Goal: Task Accomplishment & Management: Manage account settings

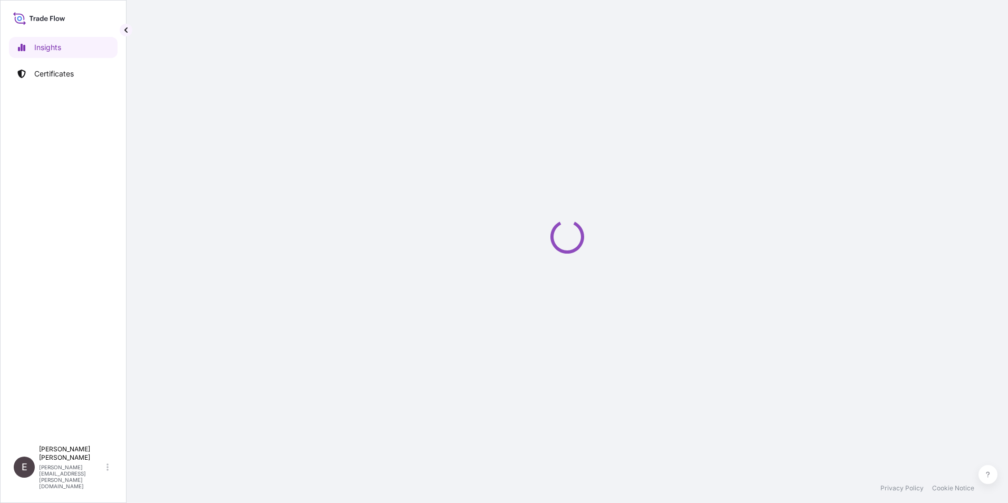
select select "2025"
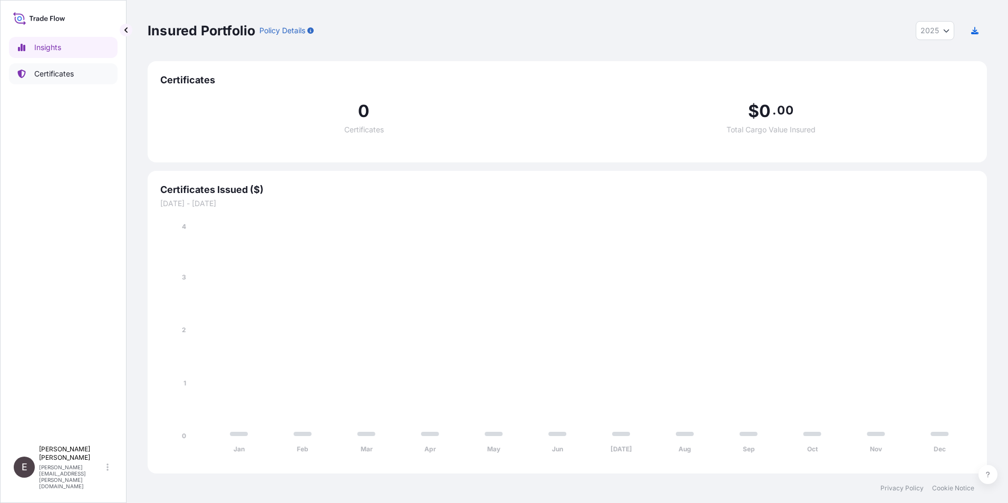
click at [54, 74] on p "Certificates" at bounding box center [54, 74] width 40 height 11
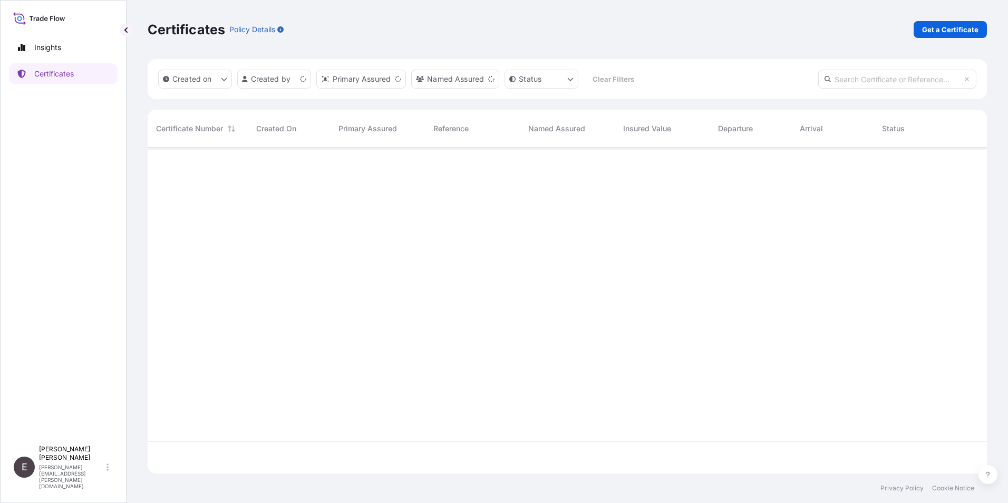
scroll to position [324, 831]
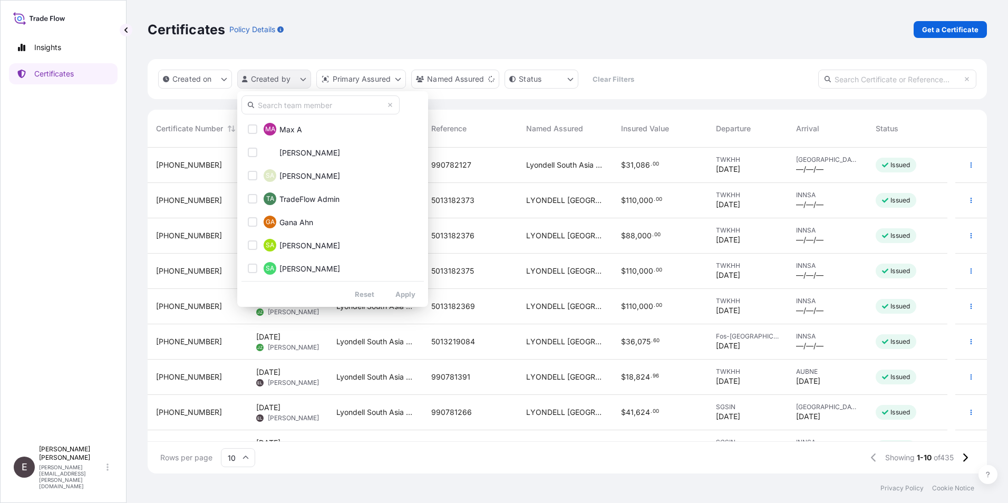
click at [285, 75] on html "Insights Certificates E [PERSON_NAME] [PERSON_NAME][EMAIL_ADDRESS][PERSON_NAME]…" at bounding box center [504, 251] width 1008 height 503
click at [298, 106] on input "text" at bounding box center [320, 104] width 158 height 19
type input "[PERSON_NAME]"
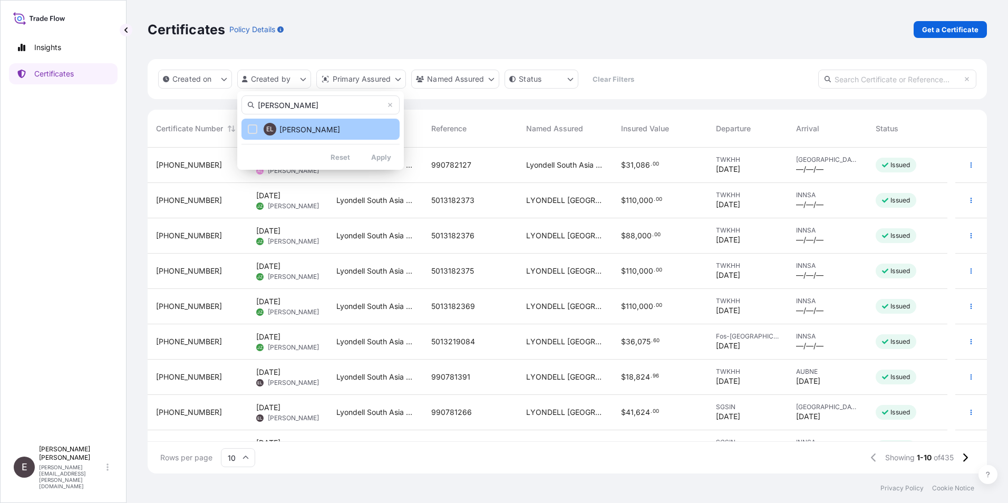
click at [312, 134] on span "[PERSON_NAME]" at bounding box center [309, 129] width 61 height 11
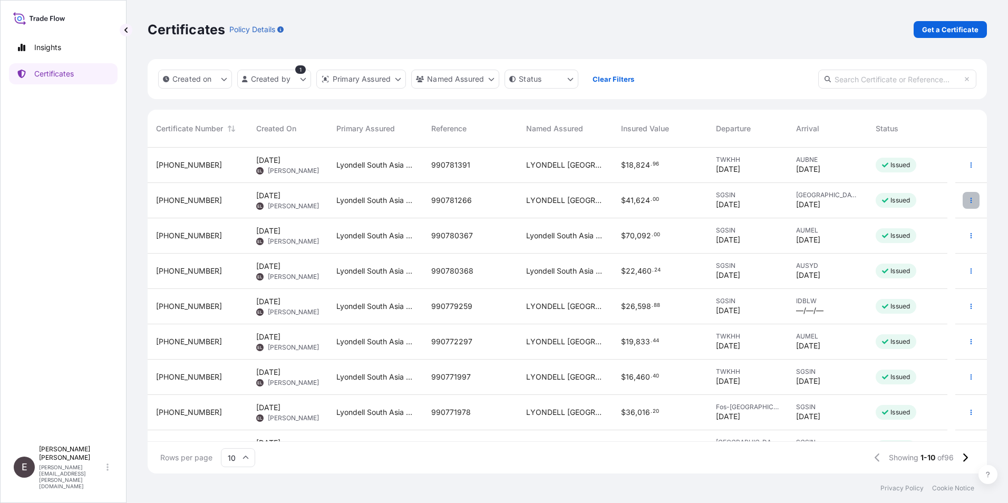
click at [962, 197] on button "button" at bounding box center [970, 200] width 17 height 17
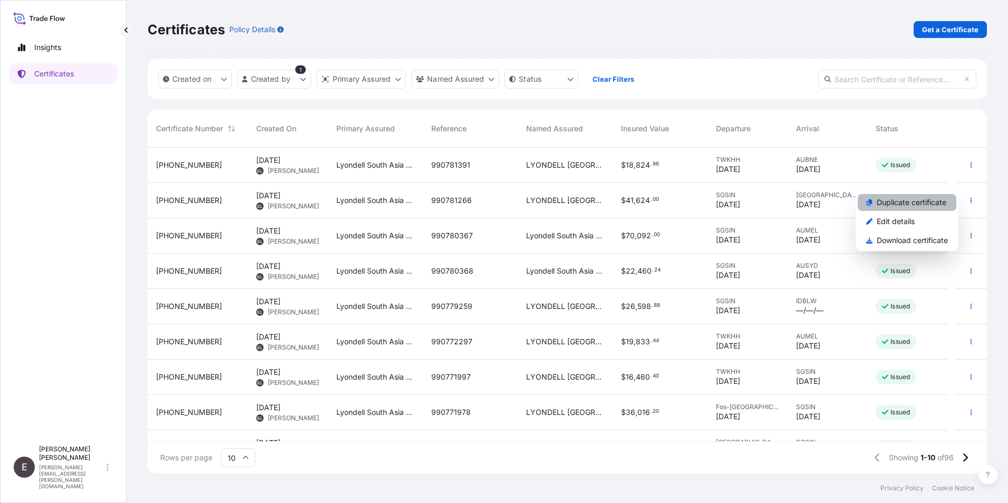
click at [922, 201] on p "Duplicate certificate" at bounding box center [911, 202] width 70 height 11
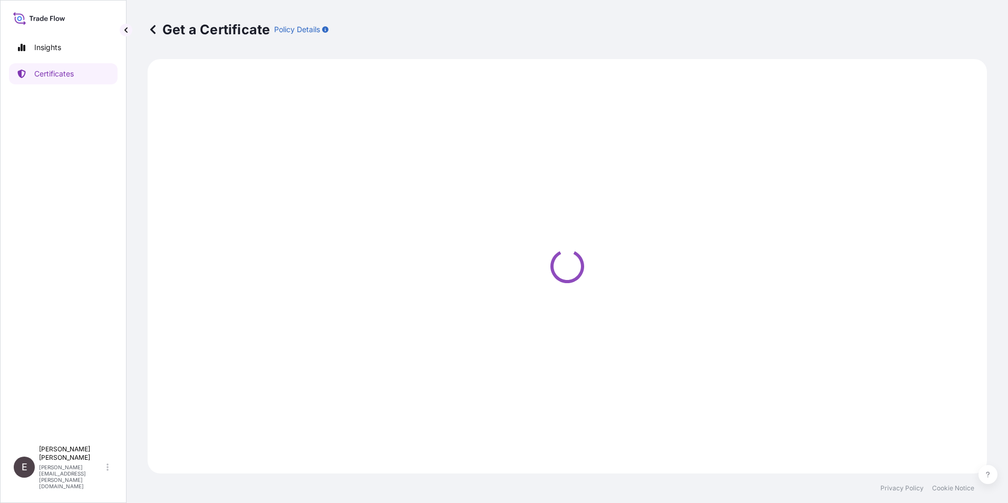
select select "Sea"
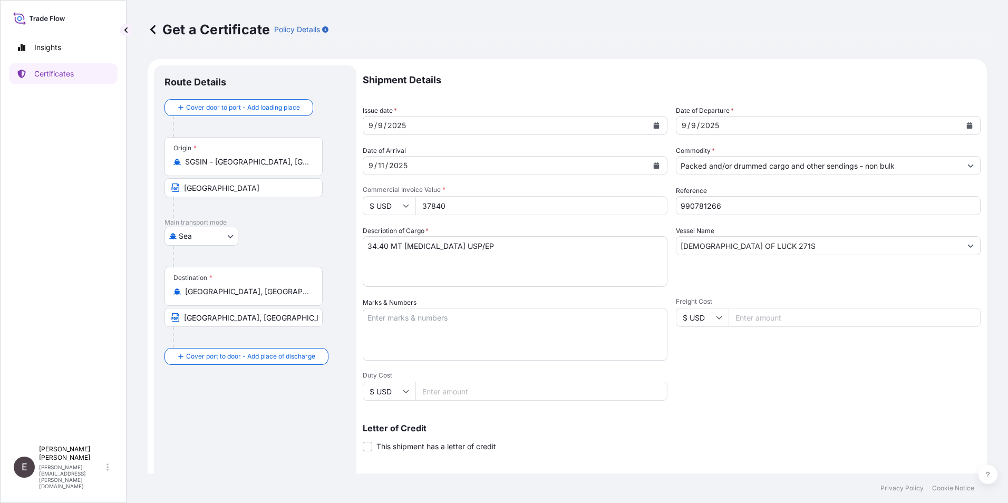
select select "32022"
click at [653, 122] on icon "Calendar" at bounding box center [656, 125] width 6 height 6
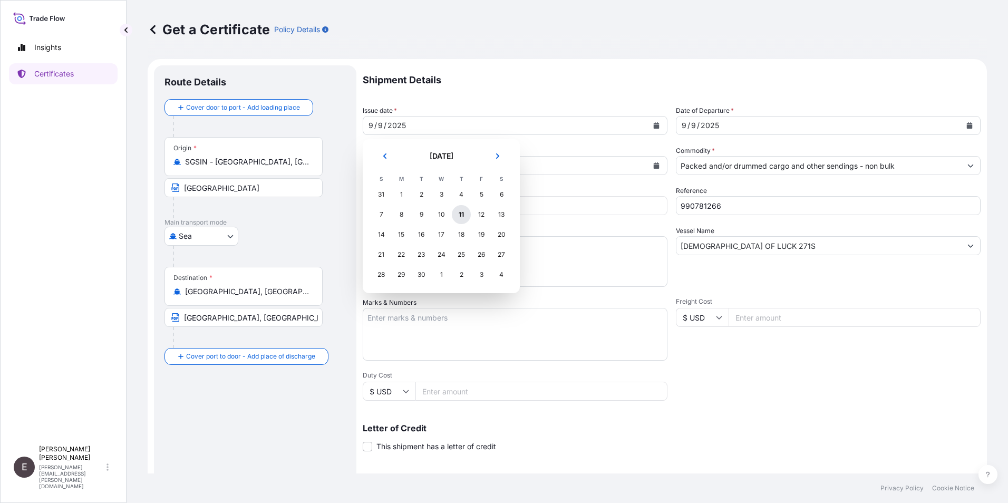
click at [465, 218] on div "11" at bounding box center [461, 214] width 19 height 19
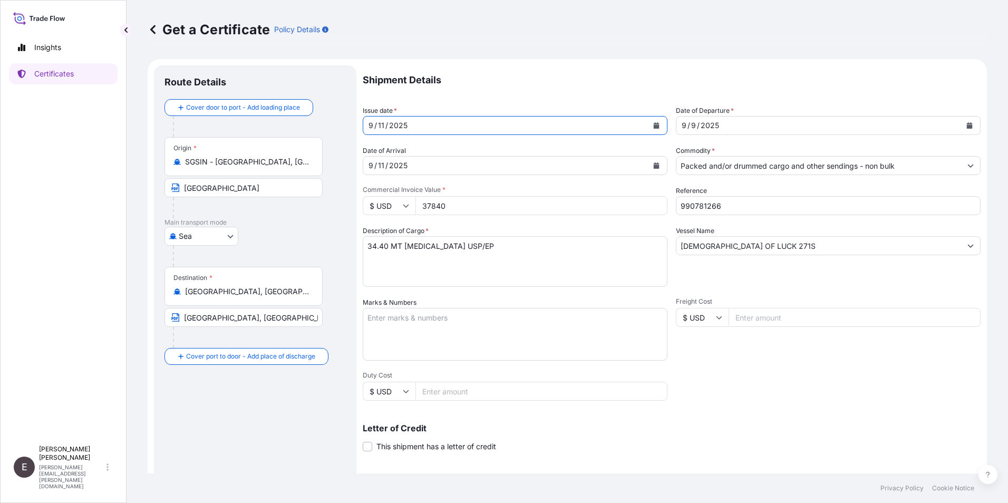
click at [961, 118] on button "Calendar" at bounding box center [969, 125] width 17 height 17
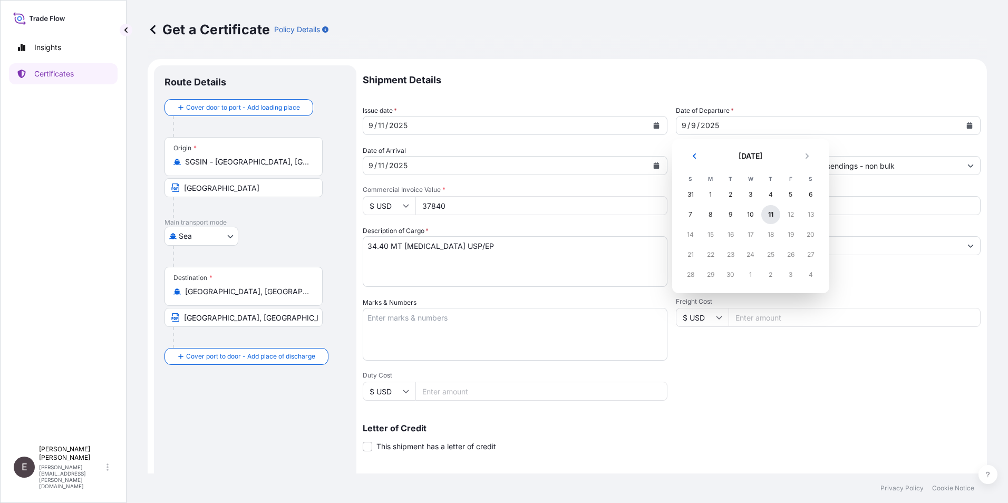
click at [764, 214] on div "11" at bounding box center [770, 214] width 19 height 19
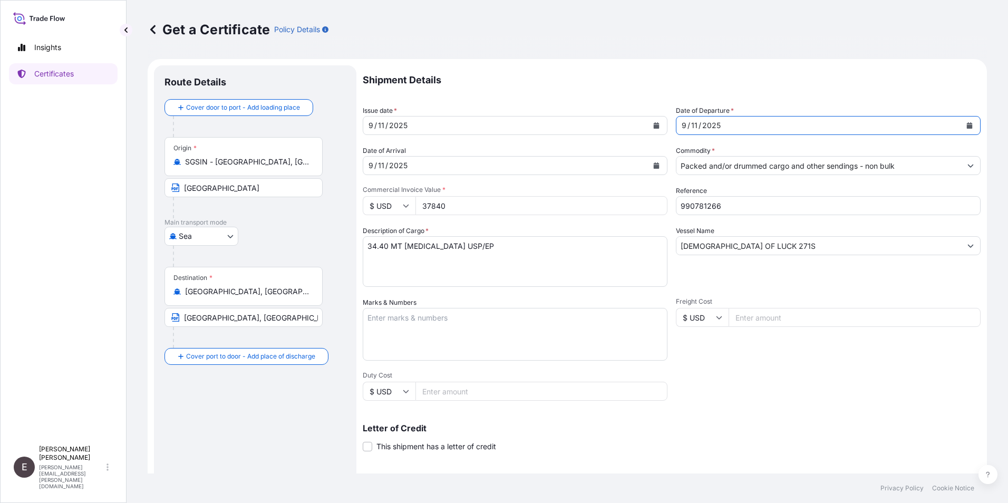
click at [656, 163] on button "Calendar" at bounding box center [656, 165] width 17 height 17
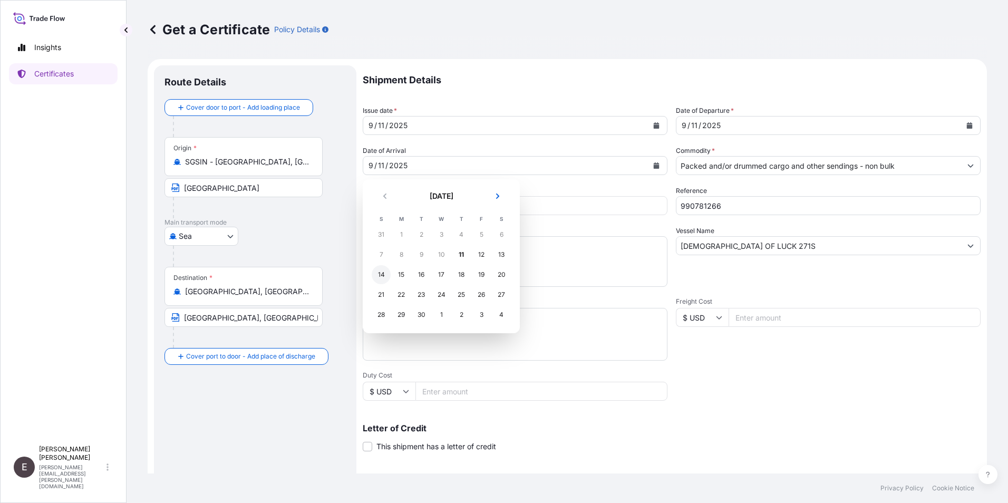
click at [382, 272] on div "14" at bounding box center [381, 274] width 19 height 19
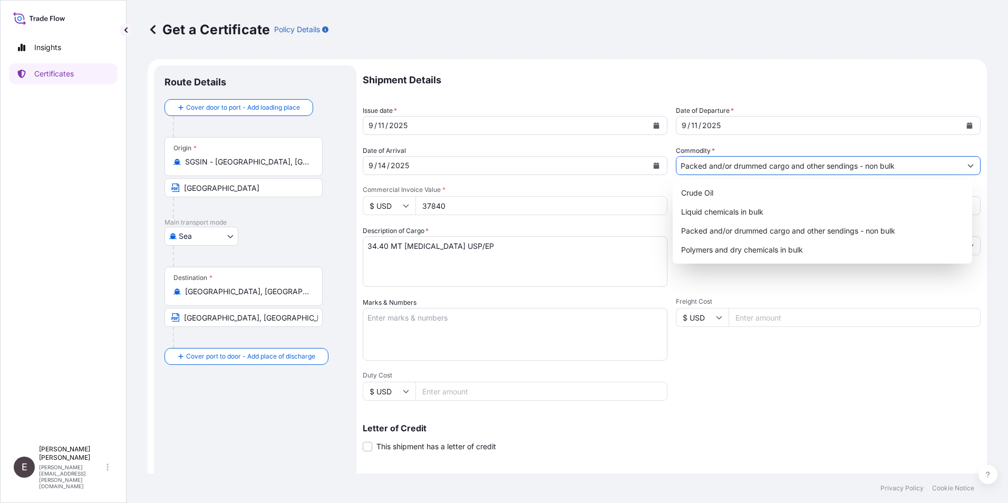
click at [968, 165] on icon "Show suggestions" at bounding box center [971, 165] width 6 height 3
click at [744, 212] on div "Liquid chemicals in bulk" at bounding box center [822, 211] width 291 height 19
type input "Liquid chemicals in bulk"
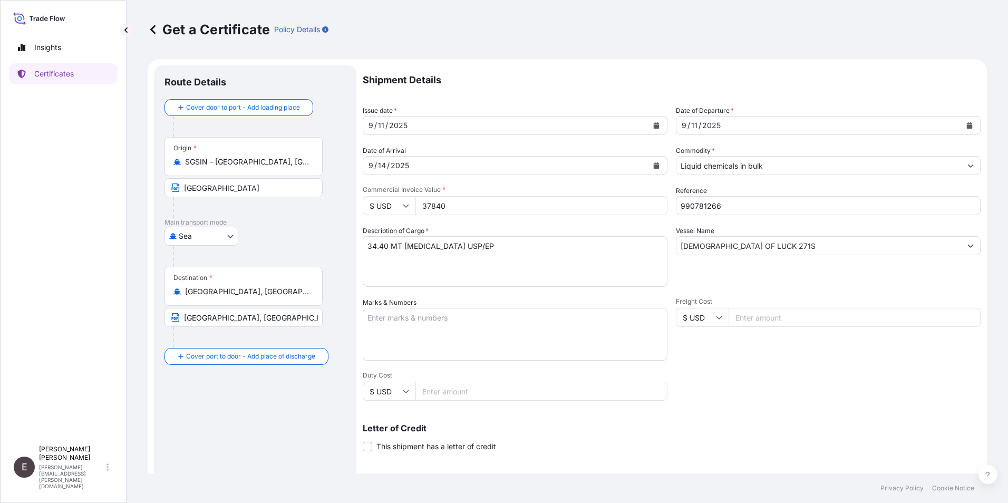
drag, startPoint x: 457, startPoint y: 203, endPoint x: 340, endPoint y: 192, distance: 117.5
click at [340, 198] on form "Route Details Cover door to port - Add loading place Place of loading Road / [G…" at bounding box center [567, 331] width 839 height 544
drag, startPoint x: 723, startPoint y: 202, endPoint x: 604, endPoint y: 204, distance: 118.6
click at [604, 204] on div "Shipment Details Issue date * [DATE] Date of Departure * [DATE] Date of Arrival…" at bounding box center [672, 316] width 618 height 502
type input "990782931"
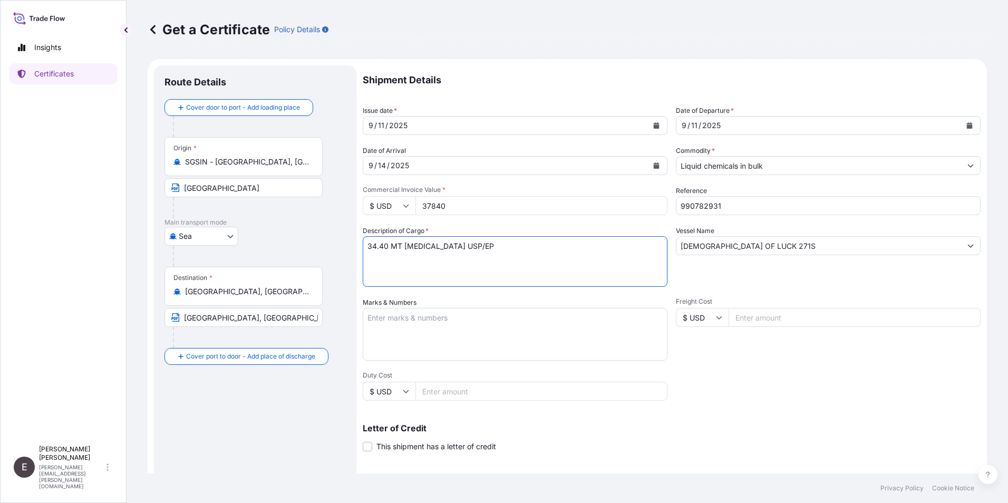
click at [368, 246] on textarea "34.40 MT [MEDICAL_DATA] USP/EP" at bounding box center [515, 261] width 305 height 51
type textarea "21.720 MT [MEDICAL_DATA] USP/EP"
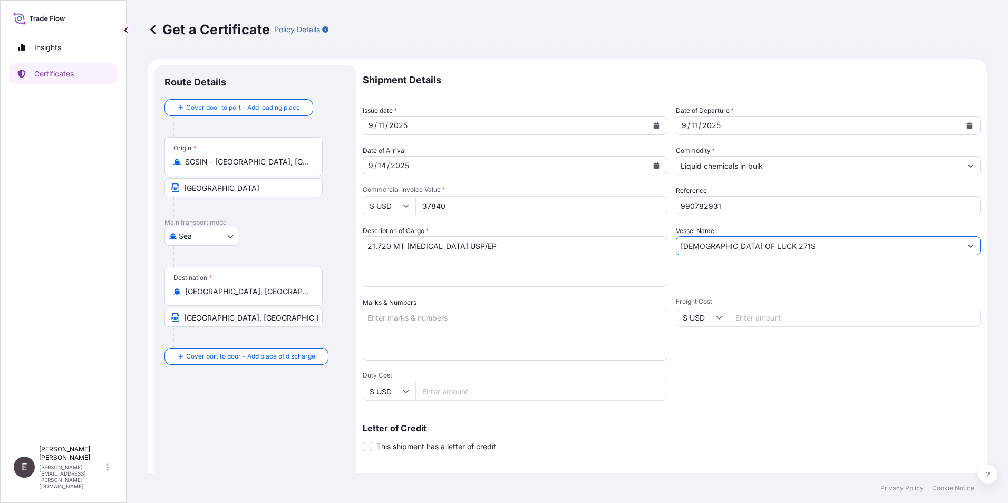
drag, startPoint x: 763, startPoint y: 245, endPoint x: 613, endPoint y: 249, distance: 149.7
click at [613, 249] on div "Shipment Details Issue date * [DATE] Date of Departure * [DATE] Date of Arrival…" at bounding box center [672, 316] width 618 height 502
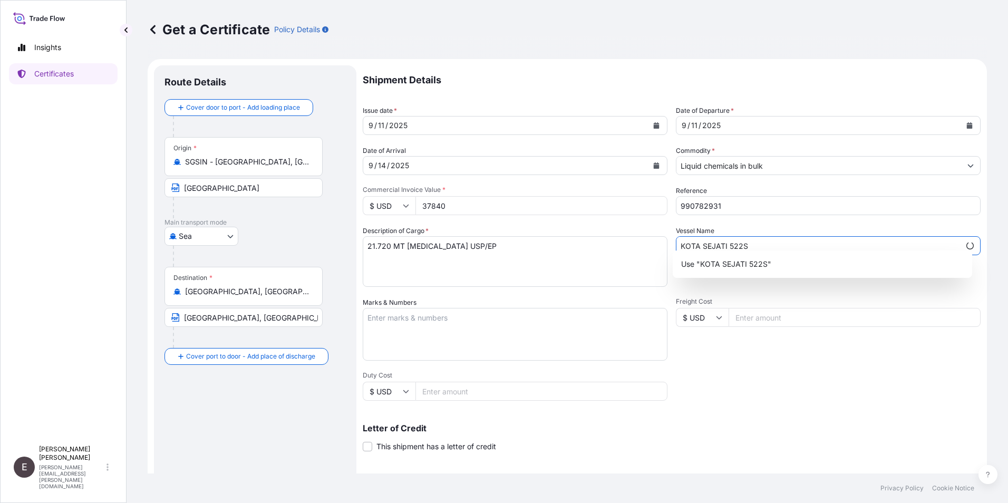
scroll to position [130, 0]
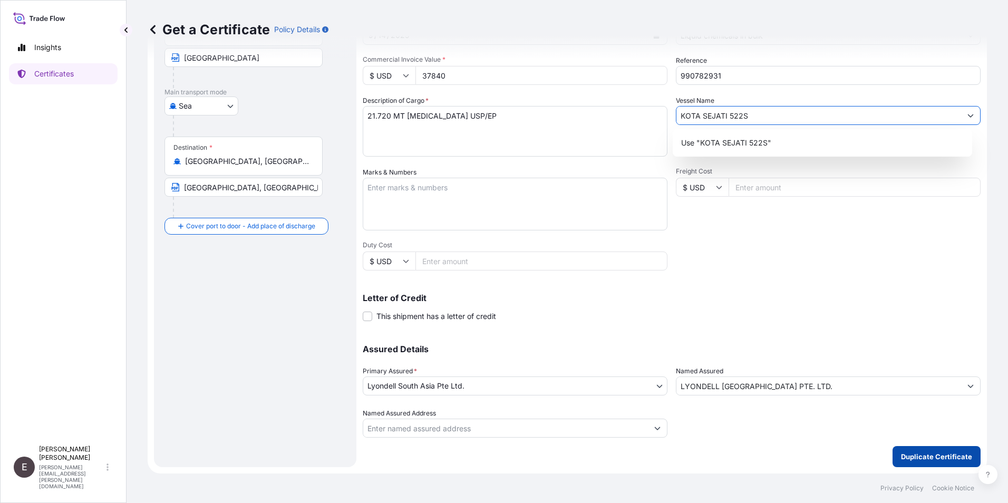
type input "KOTA SEJATI 522S"
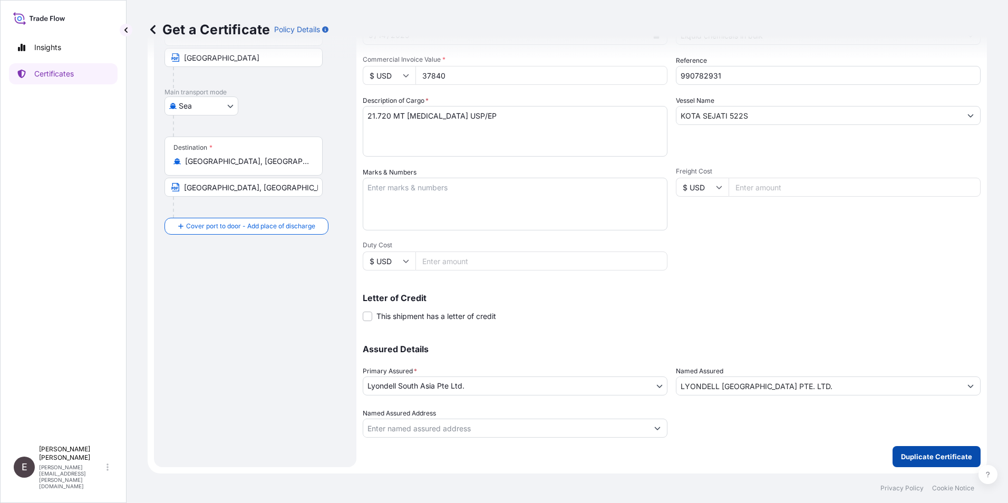
click at [923, 454] on p "Duplicate Certificate" at bounding box center [936, 456] width 71 height 11
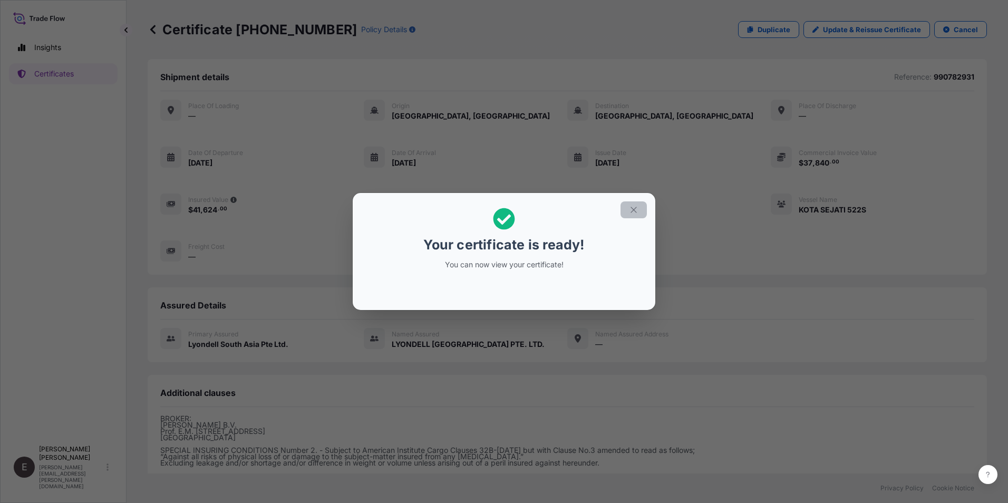
click at [634, 210] on icon "button" at bounding box center [633, 209] width 9 height 9
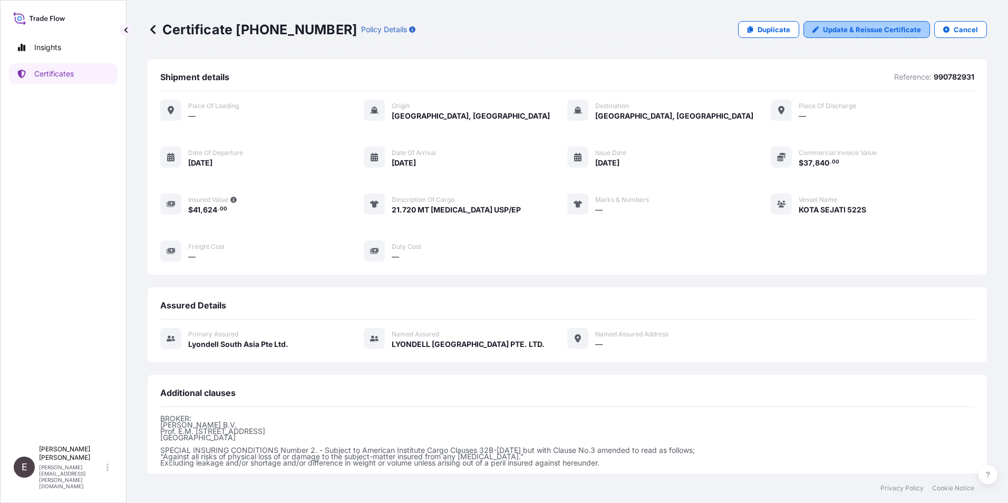
click at [863, 25] on p "Update & Reissue Certificate" at bounding box center [872, 29] width 98 height 11
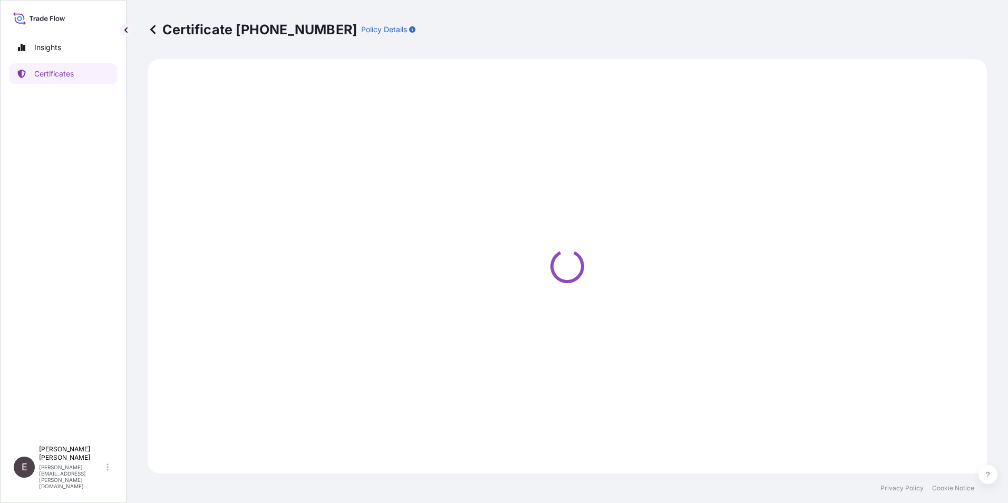
select select "Sea"
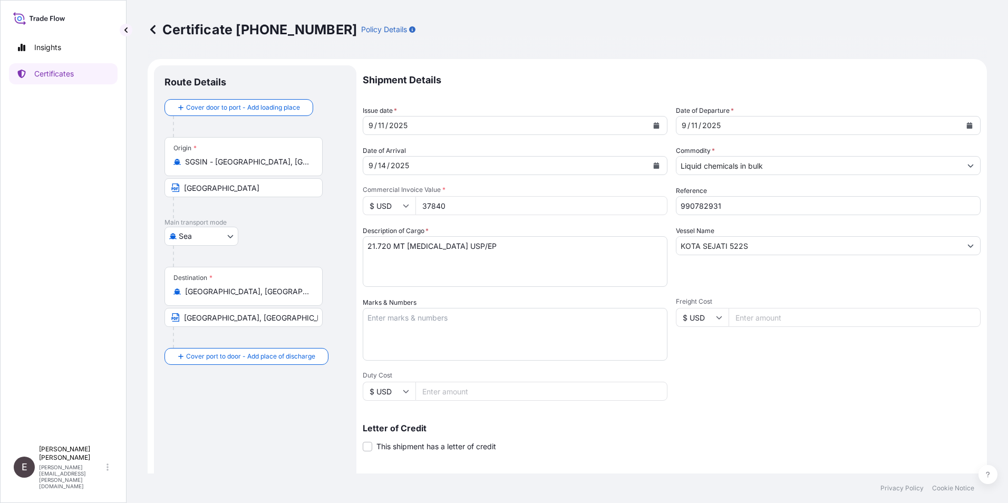
select select "32022"
drag, startPoint x: 471, startPoint y: 204, endPoint x: 376, endPoint y: 203, distance: 94.3
click at [376, 204] on div "$ USD 37840" at bounding box center [515, 205] width 305 height 19
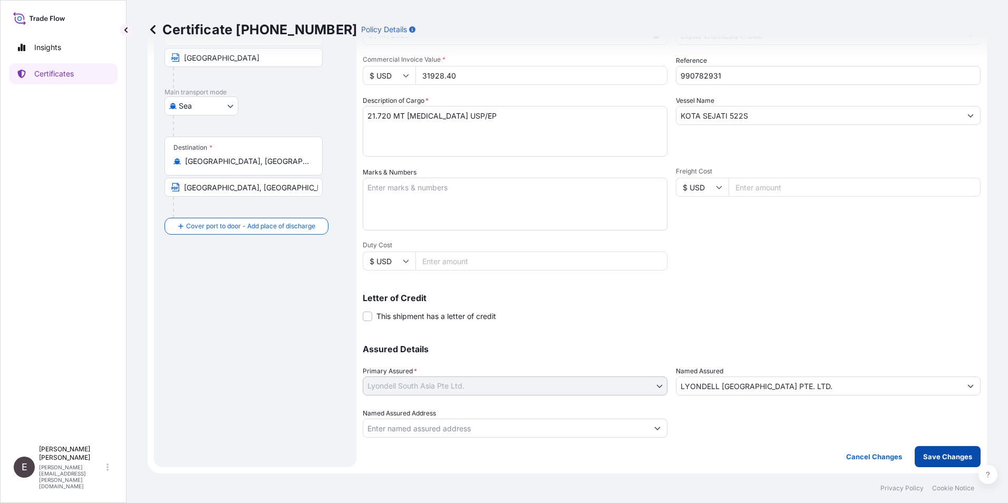
type input "31928.40"
click at [941, 453] on p "Save Changes" at bounding box center [947, 456] width 49 height 11
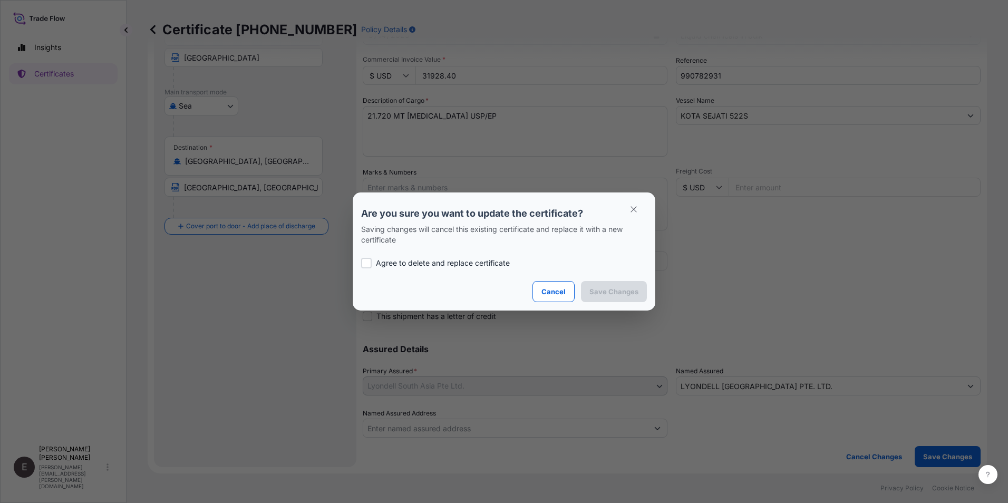
click at [409, 261] on p "Agree to delete and replace certificate" at bounding box center [443, 263] width 134 height 11
checkbox input "true"
click at [613, 292] on p "Save Changes" at bounding box center [613, 291] width 49 height 11
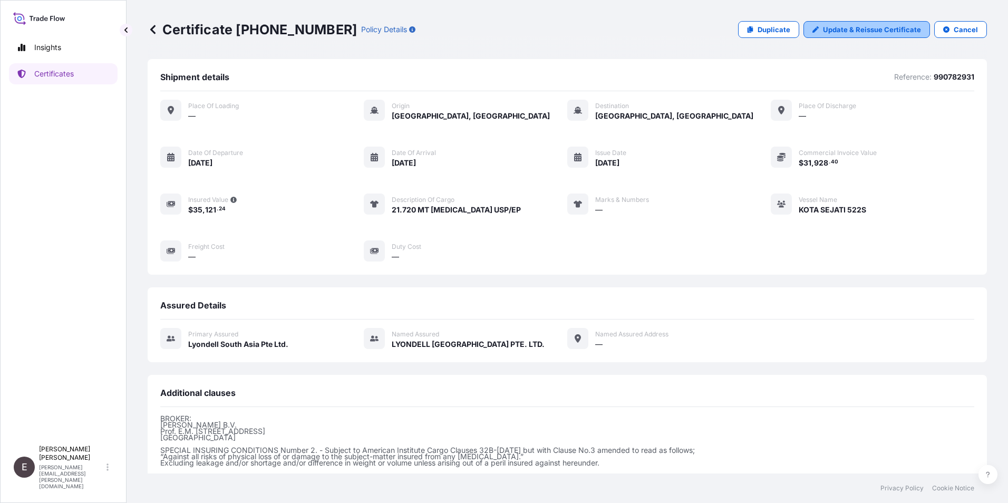
click at [854, 28] on p "Update & Reissue Certificate" at bounding box center [872, 29] width 98 height 11
select select "Sea"
select select "32022"
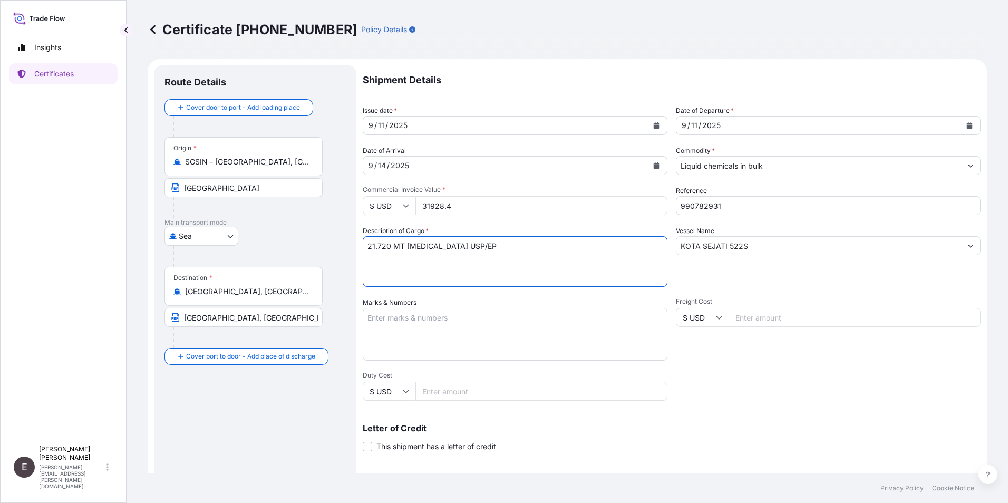
drag, startPoint x: 404, startPoint y: 248, endPoint x: 416, endPoint y: 225, distance: 25.9
click at [404, 248] on textarea "21.720 MT [MEDICAL_DATA] USP/EP" at bounding box center [515, 261] width 305 height 51
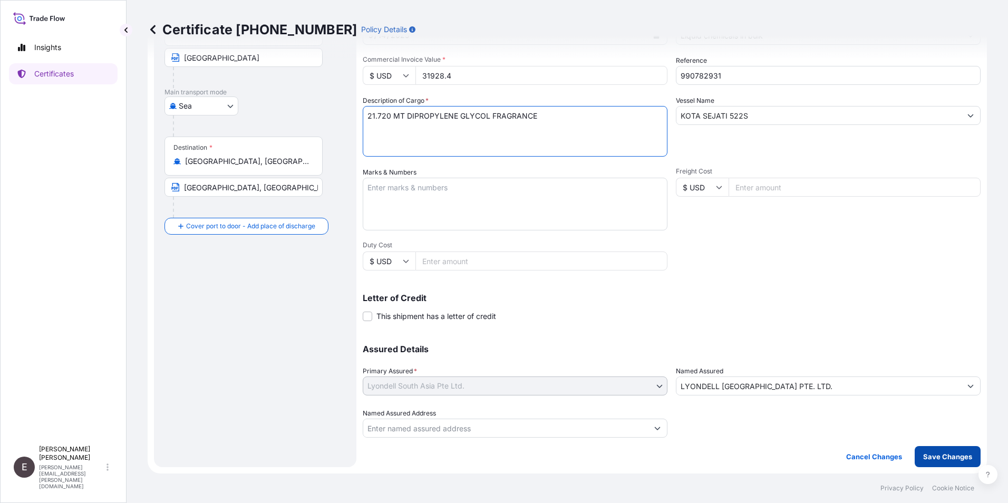
type textarea "21.720 MT DIPROPYLENE GLYCOL FRAGRANCE"
click at [938, 455] on p "Save Changes" at bounding box center [947, 456] width 49 height 11
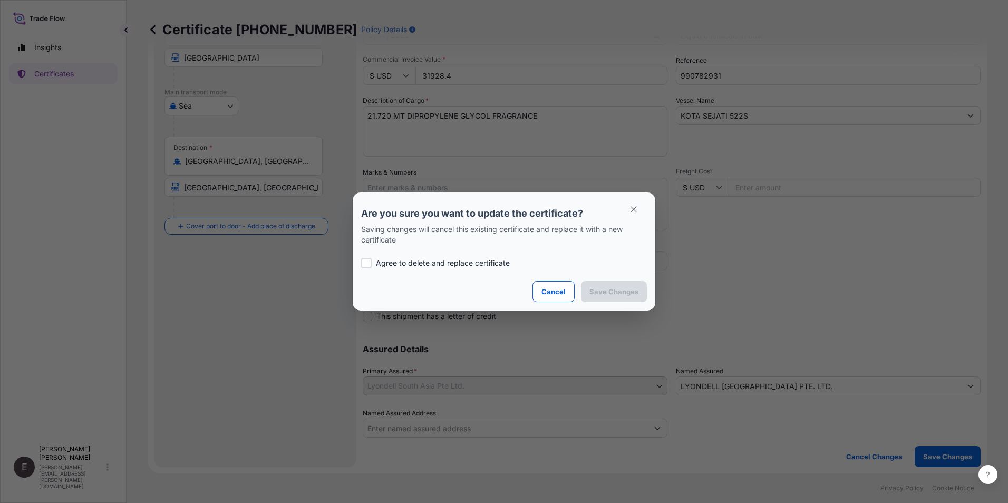
click at [415, 258] on p "Agree to delete and replace certificate" at bounding box center [443, 263] width 134 height 11
checkbox input "true"
click at [611, 294] on p "Save Changes" at bounding box center [613, 291] width 49 height 11
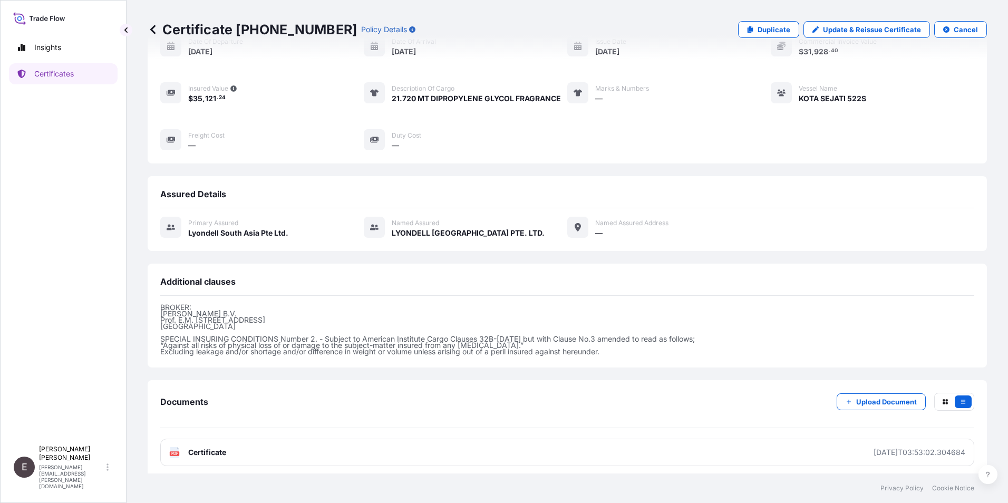
scroll to position [116, 0]
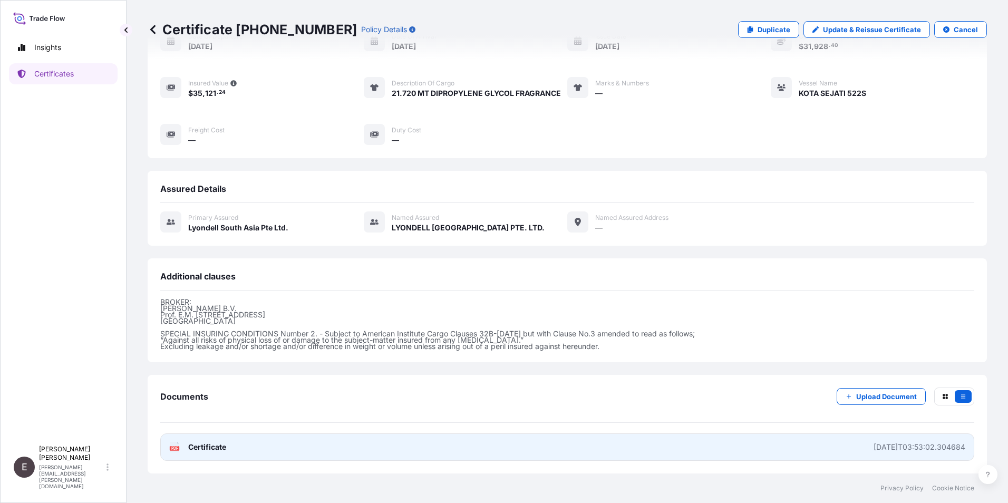
click at [213, 445] on span "Certificate" at bounding box center [207, 447] width 38 height 11
